Goal: Transaction & Acquisition: Purchase product/service

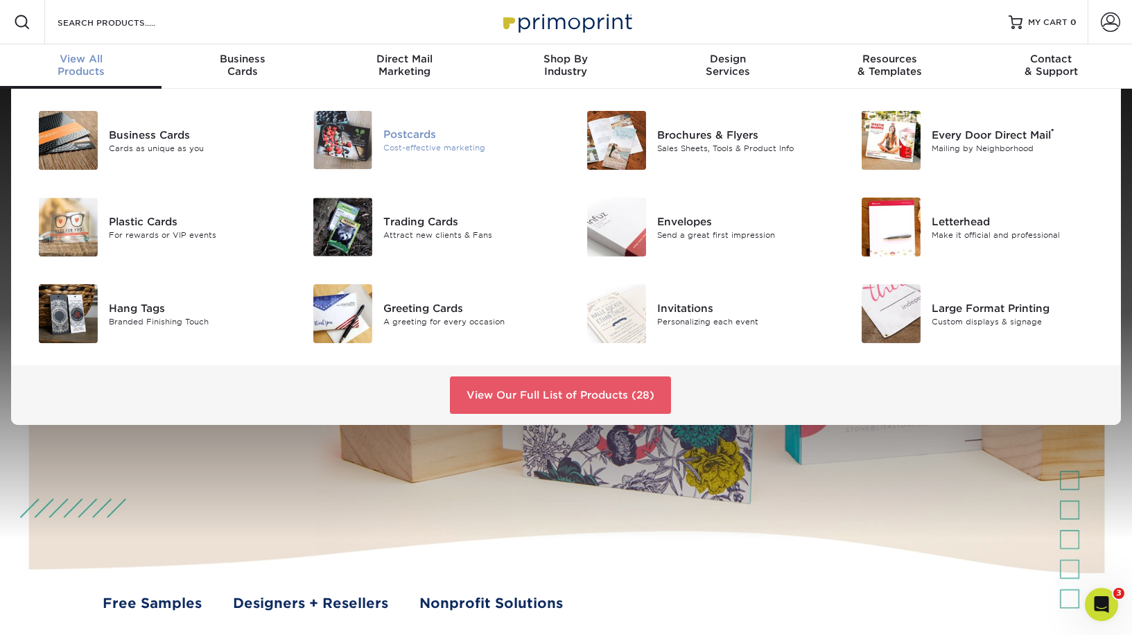
click at [410, 137] on div "Postcards" at bounding box center [469, 134] width 173 height 15
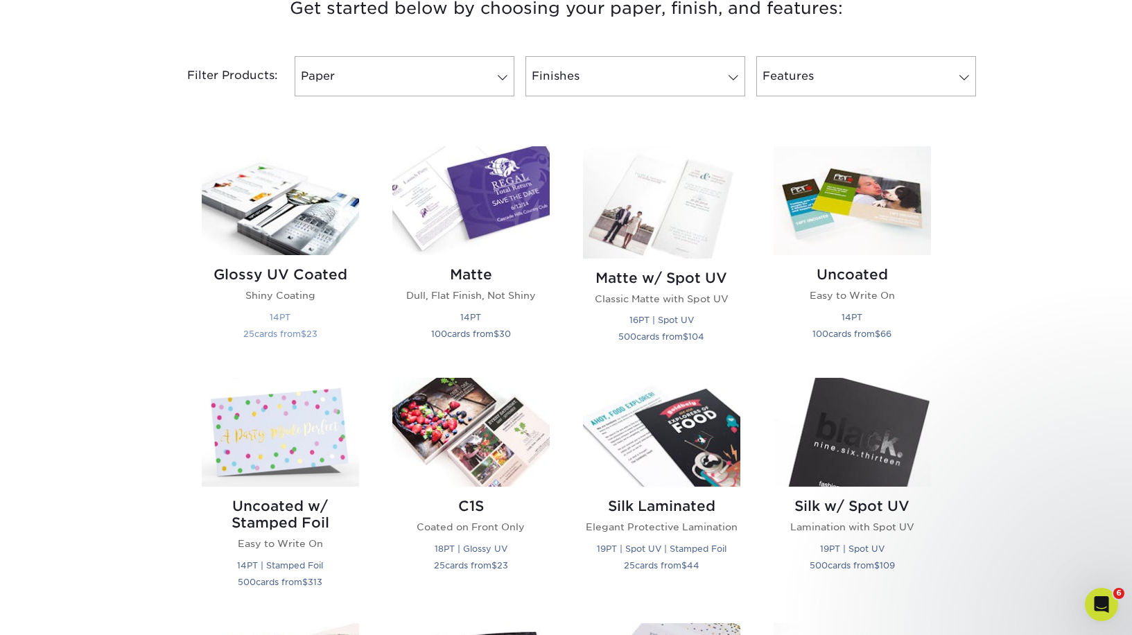
click at [302, 229] on img at bounding box center [280, 200] width 157 height 109
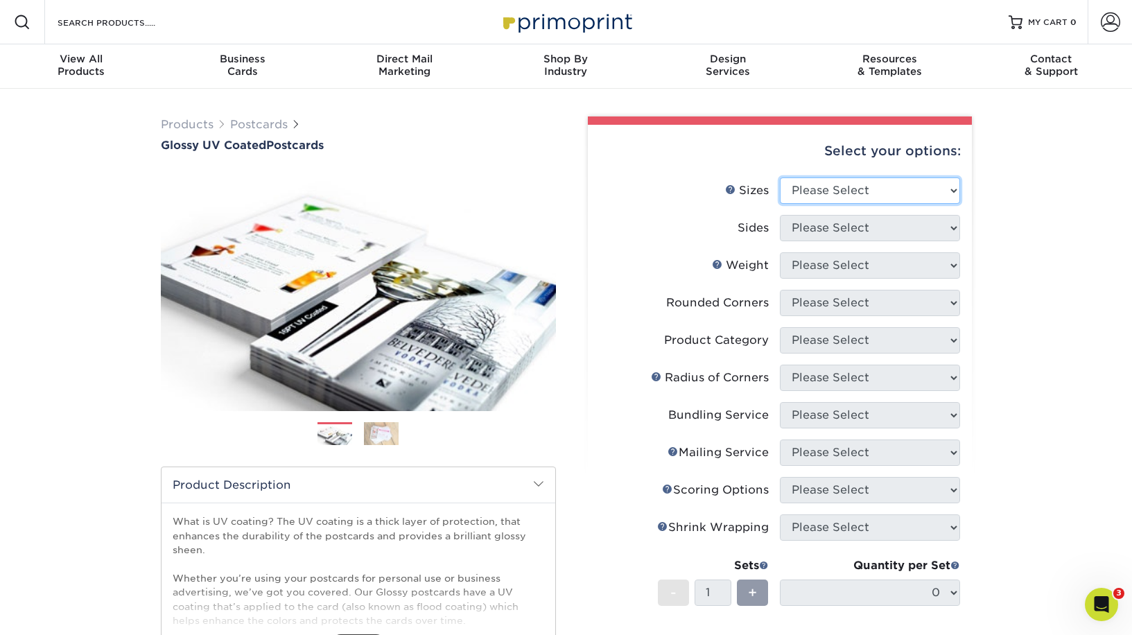
click at [855, 189] on select "Please Select 1.5" x 7" 2" x 4" 2" x 6" 2" x 7" 2" x 8" 2.12" x 5.5" 2.12" x 5.…" at bounding box center [870, 190] width 180 height 26
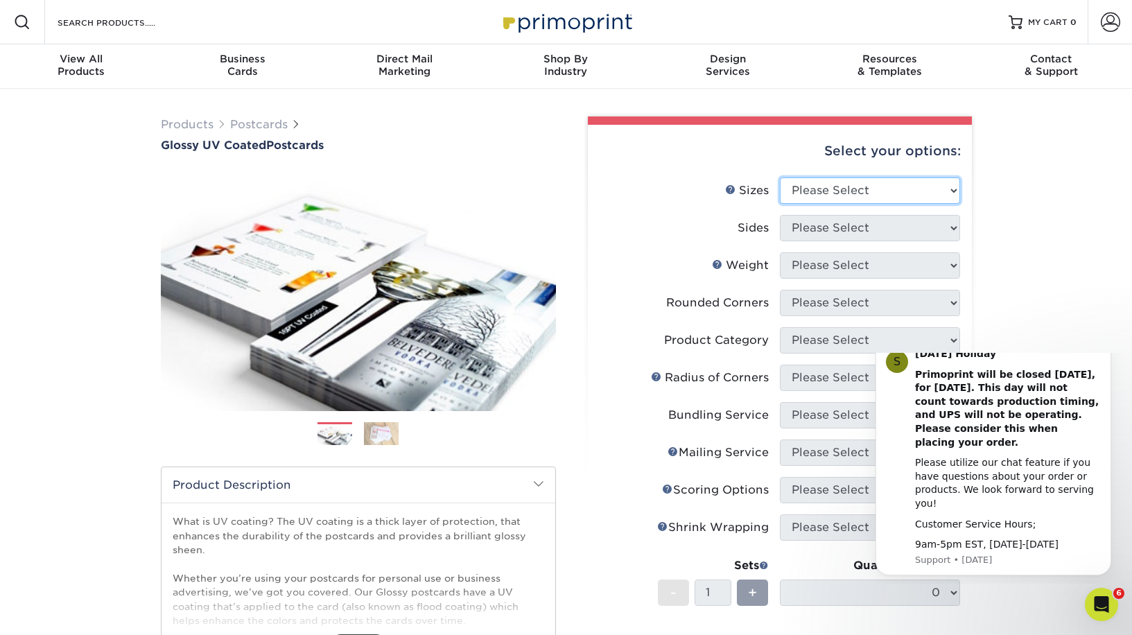
select select "5.50x8.50"
click at [780, 177] on select "Please Select 1.5" x 7" 2" x 4" 2" x 6" 2" x 7" 2" x 8" 2.12" x 5.5" 2.12" x 5.…" at bounding box center [870, 190] width 180 height 26
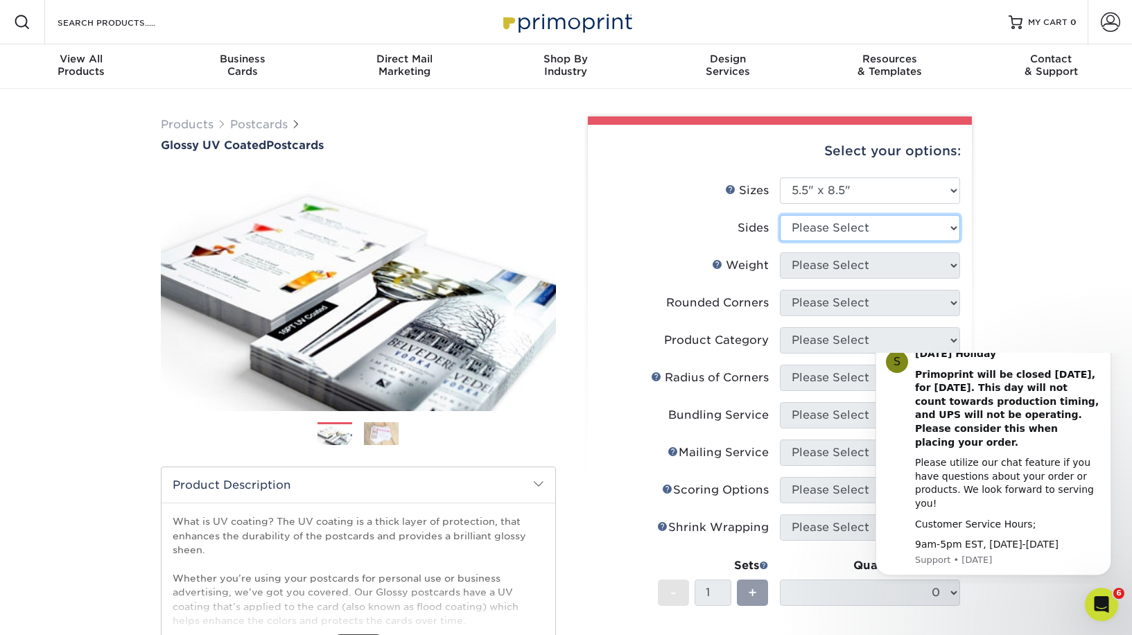
click at [874, 227] on select "Please Select Print Both Sides Print Front Only" at bounding box center [870, 228] width 180 height 26
select select "13abbda7-1d64-4f25-8bb2-c179b224825d"
click at [780, 215] on select "Please Select Print Both Sides Print Front Only" at bounding box center [870, 228] width 180 height 26
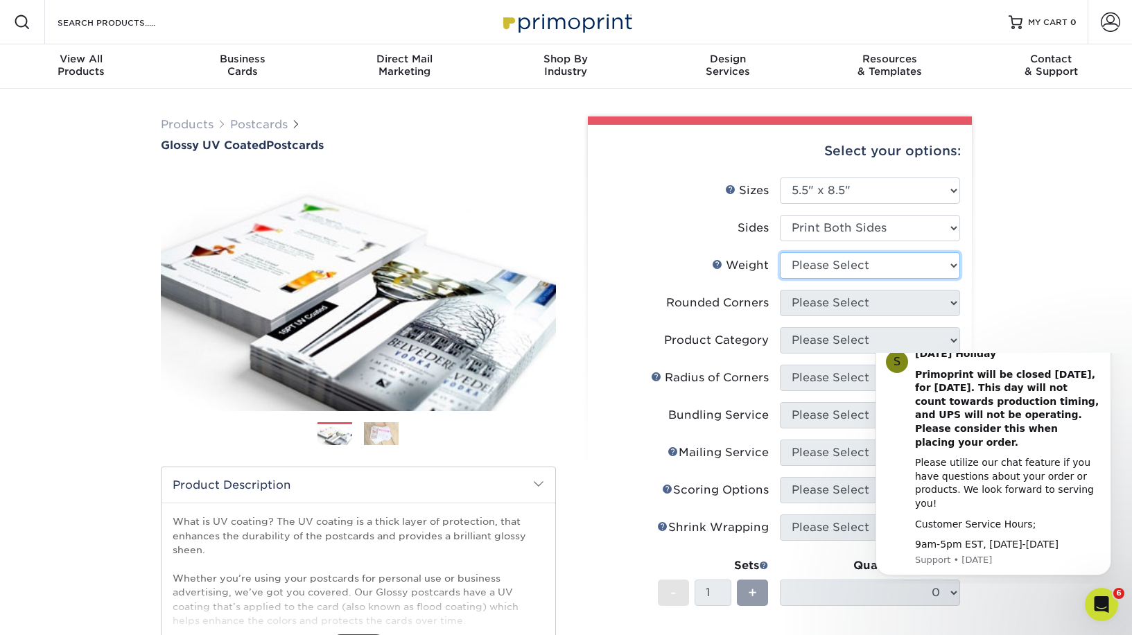
click at [867, 270] on select "Please Select 16PT 18PT C1S 14PT" at bounding box center [870, 265] width 180 height 26
select select "16PT"
click at [780, 252] on select "Please Select 16PT 18PT C1S 14PT" at bounding box center [870, 265] width 180 height 26
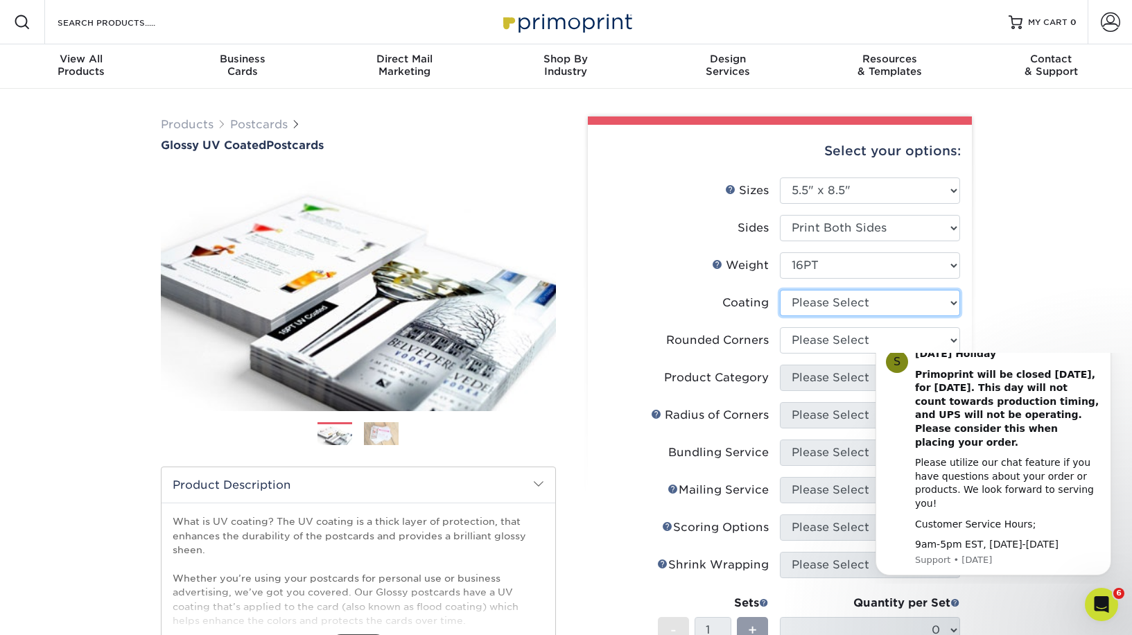
click at [871, 312] on select at bounding box center [870, 303] width 180 height 26
select select "1e8116af-acfc-44b1-83dc-8181aa338834"
click at [780, 290] on select at bounding box center [870, 303] width 180 height 26
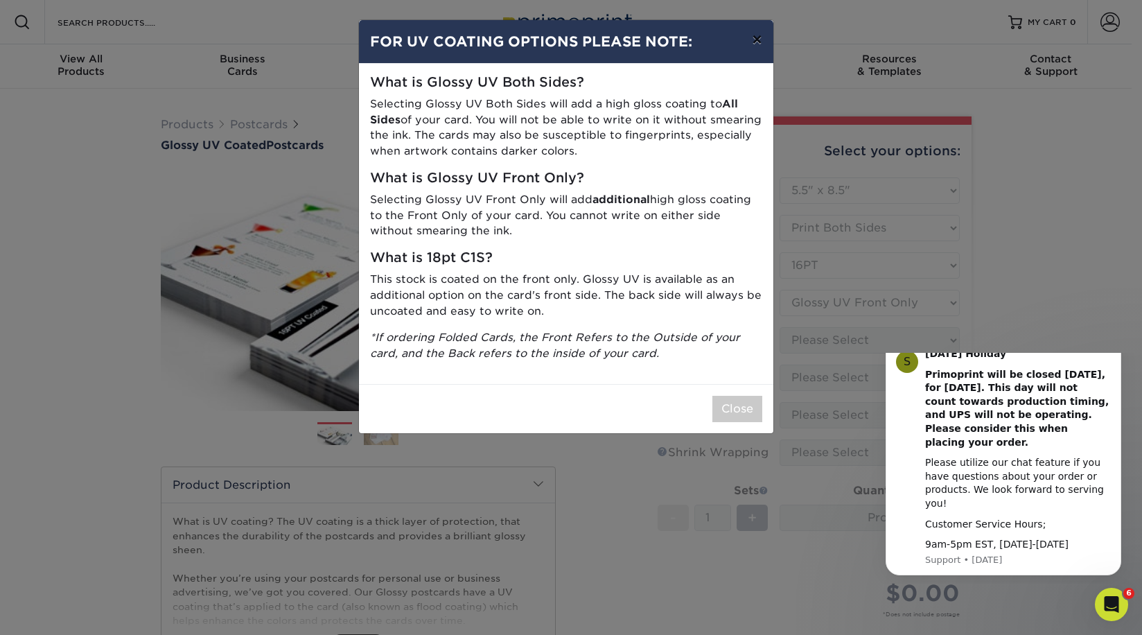
click at [761, 42] on button "×" at bounding box center [757, 39] width 32 height 39
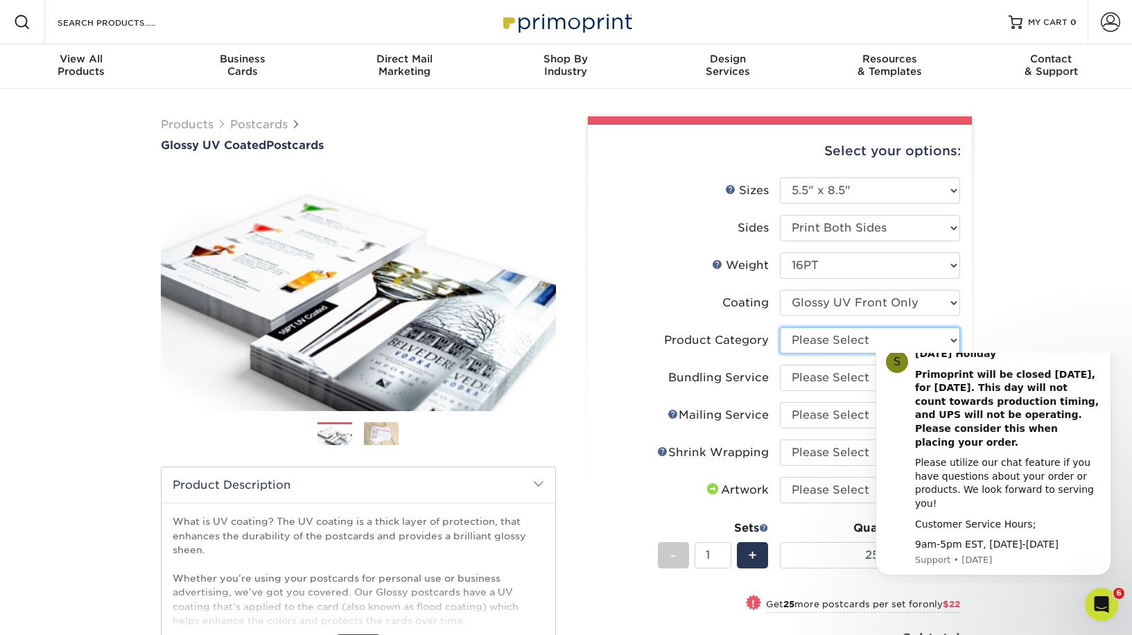
click at [864, 338] on select "Please Select Postcards" at bounding box center [870, 340] width 180 height 26
click at [829, 558] on select "25* – $60.00 50* – $82.00 75* – $96.00 100* – $151.00 250* – $226.00 500 – $250…" at bounding box center [870, 555] width 180 height 26
